Goal: Navigation & Orientation: Find specific page/section

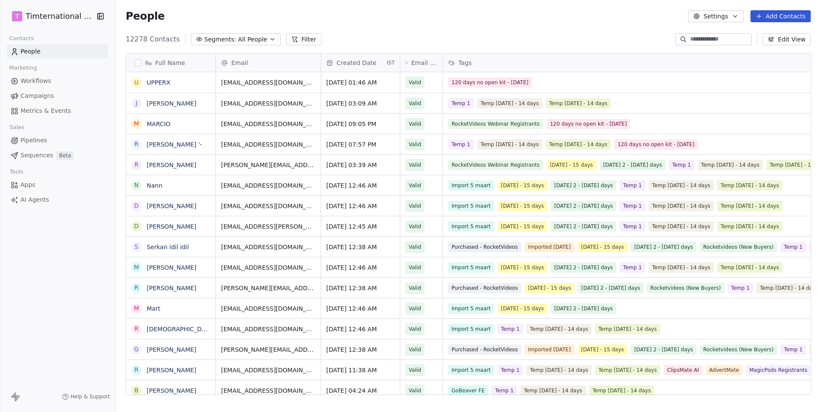
scroll to position [363, 705]
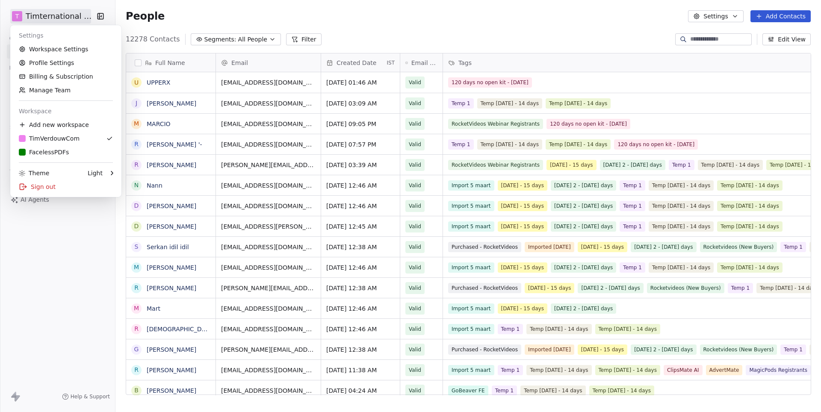
click at [69, 22] on html "T Timternational B.V. Contacts People Marketing Workflows Campaigns Metrics & E…" at bounding box center [410, 206] width 821 height 412
click at [75, 146] on link "F FacelessPDFs" at bounding box center [66, 152] width 104 height 14
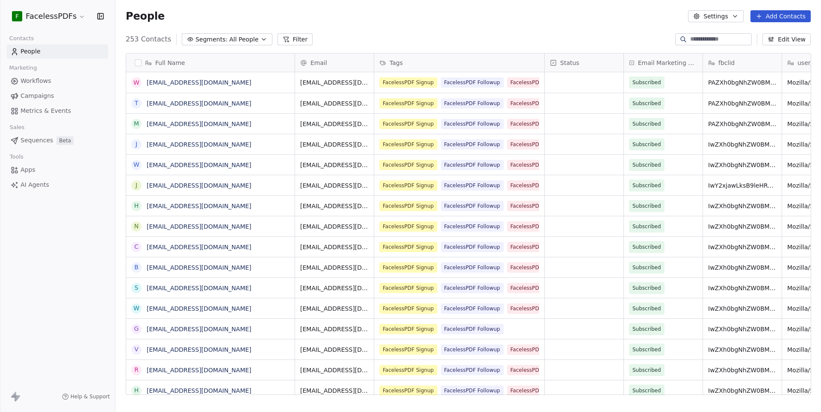
click at [86, 91] on link "Campaigns" at bounding box center [57, 96] width 101 height 14
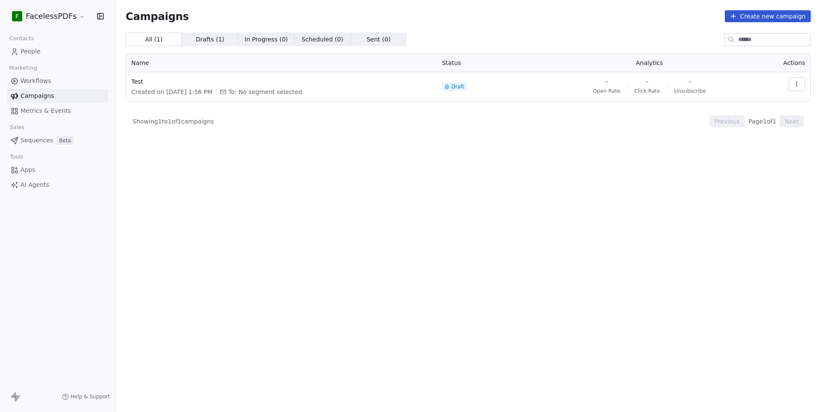
click at [38, 18] on html "F FacelessPDFs Contacts People Marketing Workflows Campaigns Metrics & Events S…" at bounding box center [410, 206] width 821 height 412
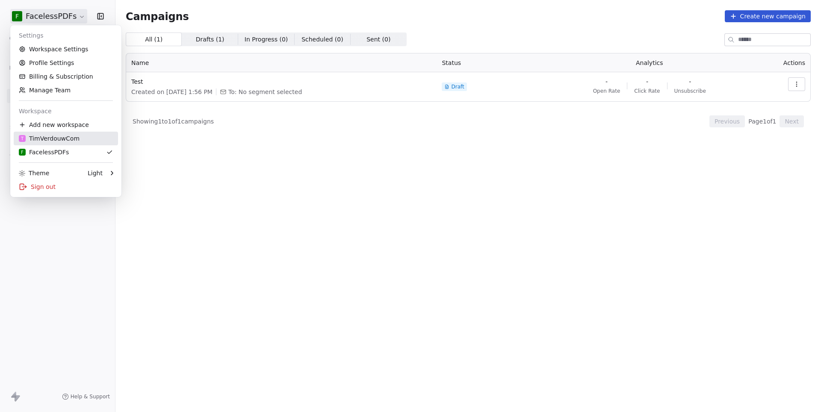
click at [54, 135] on div "T TimVerdouwCom" at bounding box center [49, 138] width 61 height 9
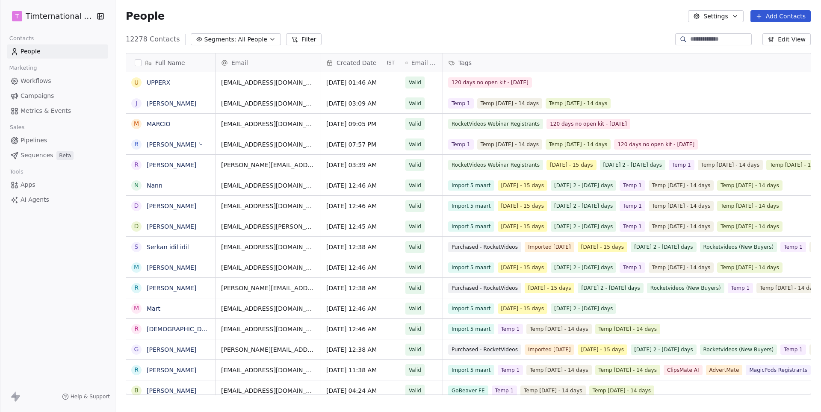
click at [43, 92] on span "Campaigns" at bounding box center [37, 96] width 33 height 9
